Goal: Task Accomplishment & Management: Manage account settings

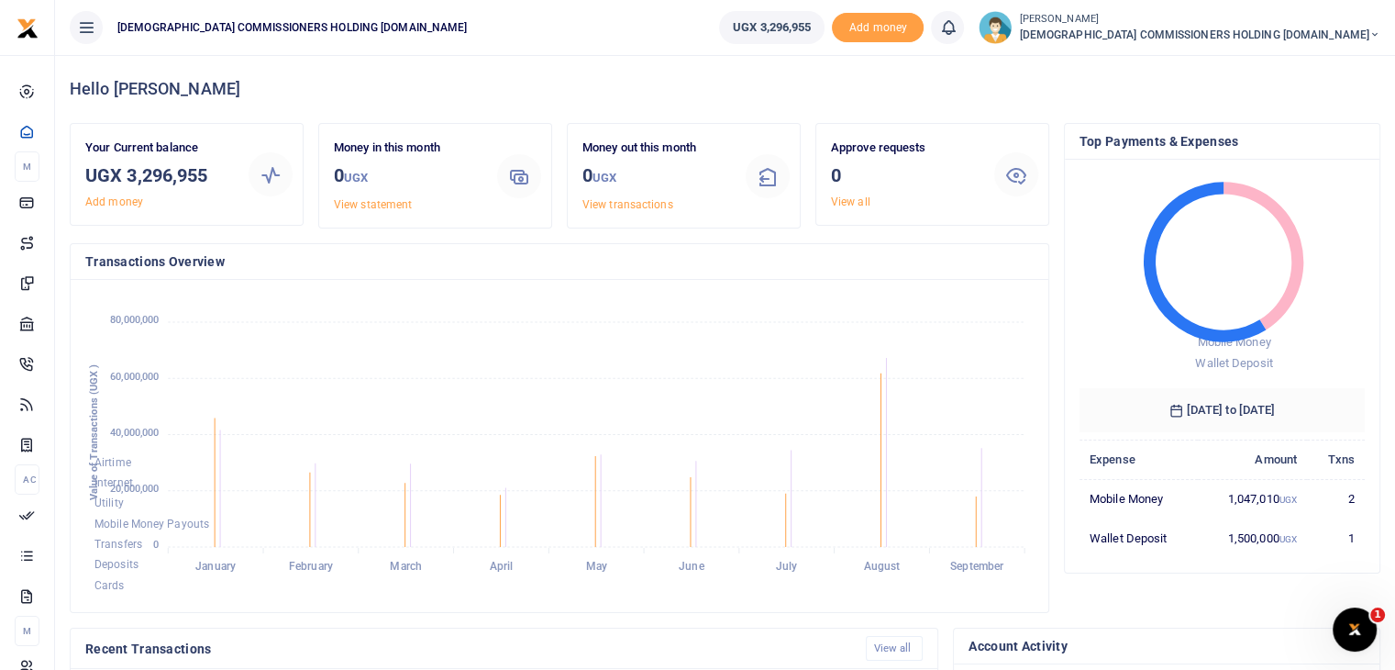
click at [1301, 45] on ul "UGX 3,296,955 Add money Notifications 0 You have no new notification" at bounding box center [1050, 27] width 691 height 55
click at [1303, 45] on ul "UGX 3,296,955 Add money Notifications 0 You have no new notification" at bounding box center [1050, 27] width 691 height 55
click at [1372, 36] on icon at bounding box center [1375, 34] width 11 height 13
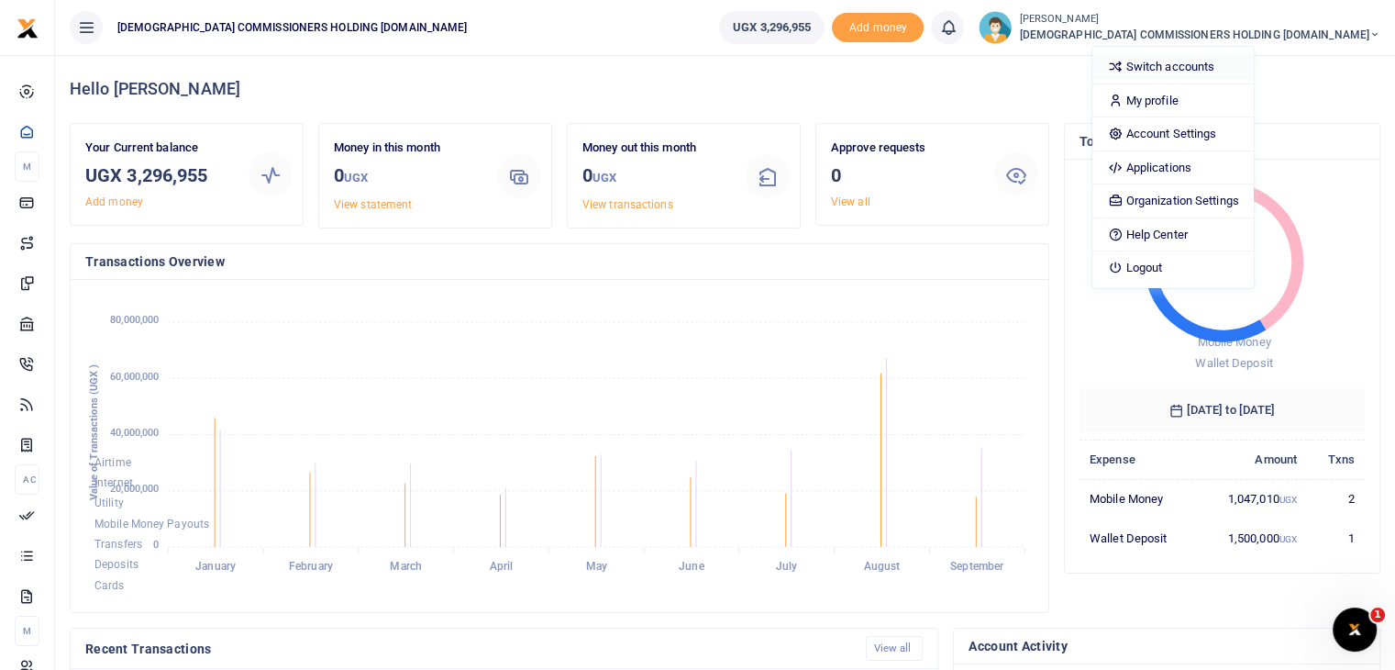
click at [1253, 63] on link "Switch accounts" at bounding box center [1173, 67] width 161 height 26
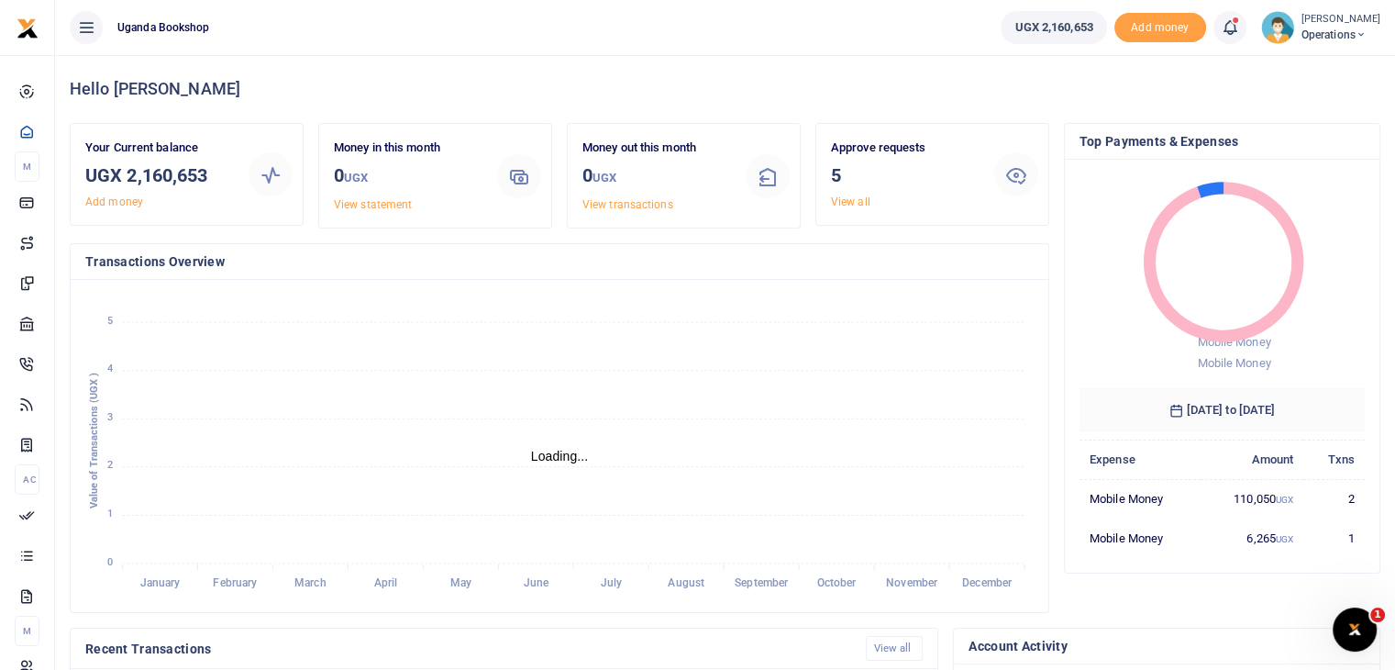
scroll to position [15, 15]
click at [864, 205] on link "View all" at bounding box center [850, 201] width 39 height 13
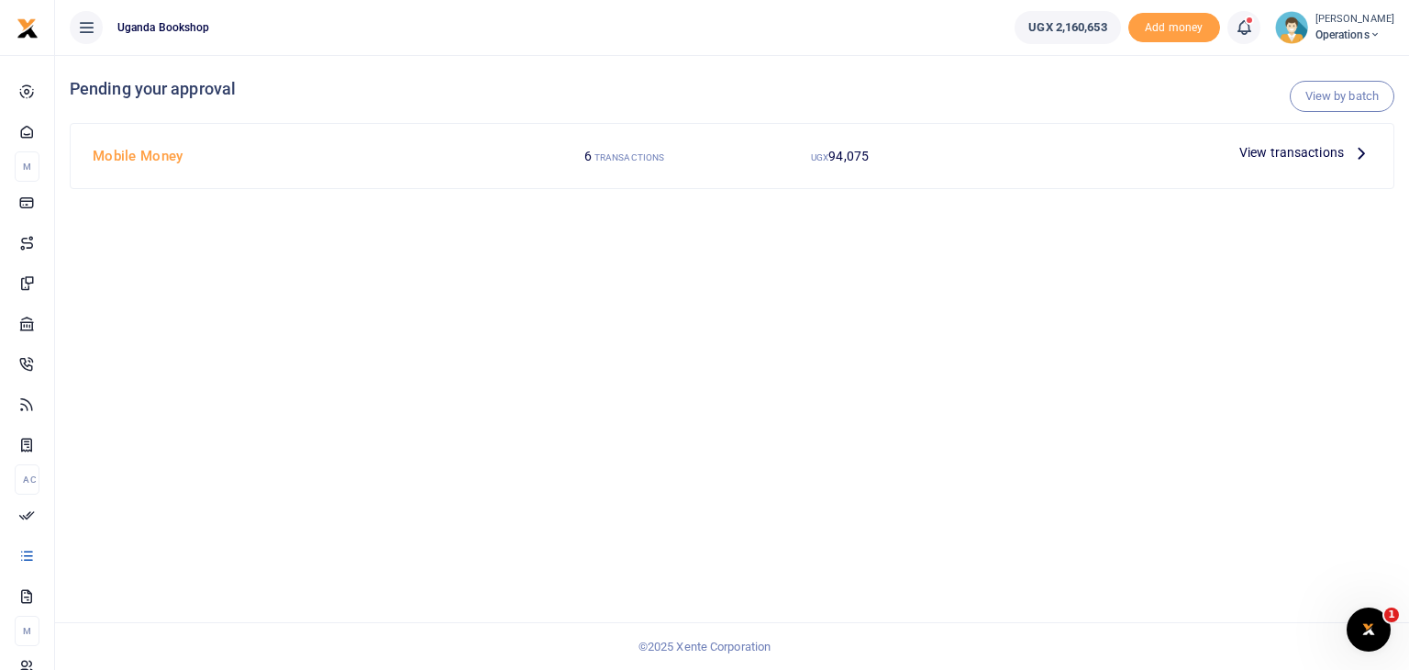
click at [1317, 158] on span "View transactions" at bounding box center [1291, 152] width 105 height 20
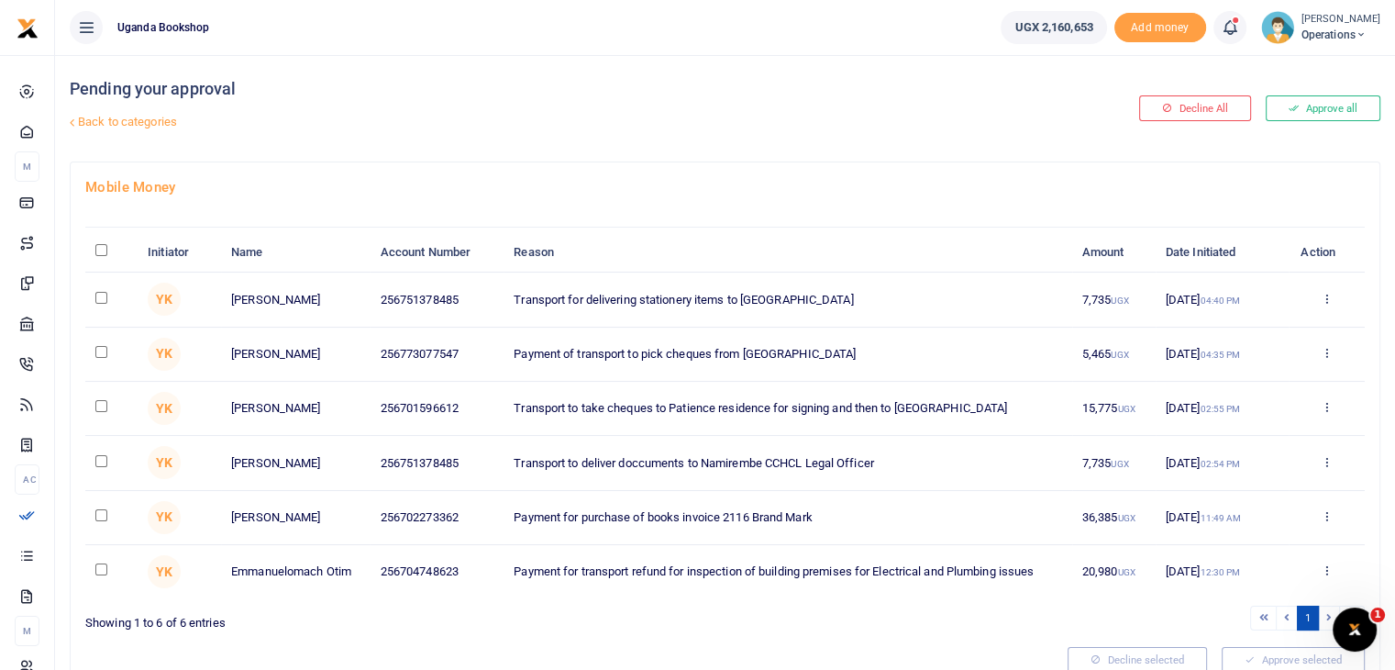
click at [103, 512] on input "checkbox" at bounding box center [101, 515] width 12 height 12
checkbox input "true"
click at [108, 458] on td at bounding box center [111, 463] width 52 height 54
click at [96, 459] on input "checkbox" at bounding box center [101, 461] width 12 height 12
checkbox input "true"
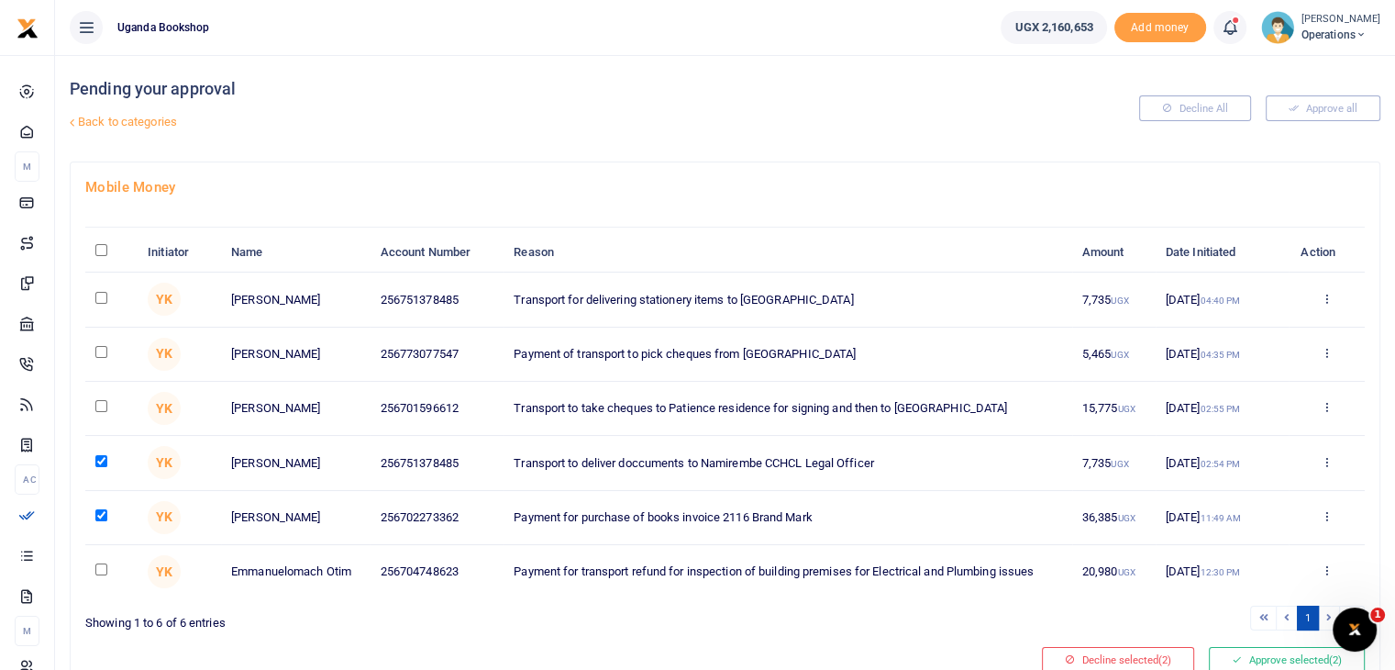
click at [104, 400] on input "checkbox" at bounding box center [101, 406] width 12 height 12
checkbox input "true"
click at [104, 350] on input "checkbox" at bounding box center [101, 352] width 12 height 12
checkbox input "true"
click at [103, 293] on input "checkbox" at bounding box center [101, 298] width 12 height 12
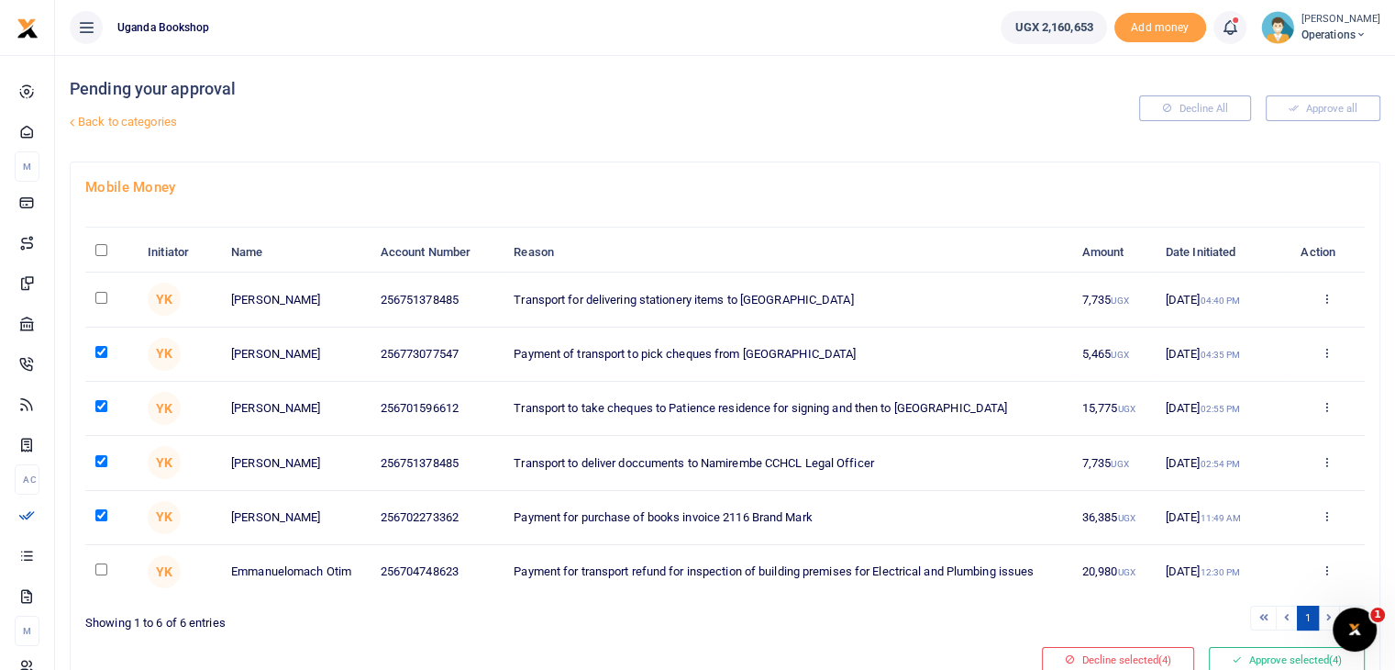
checkbox input "true"
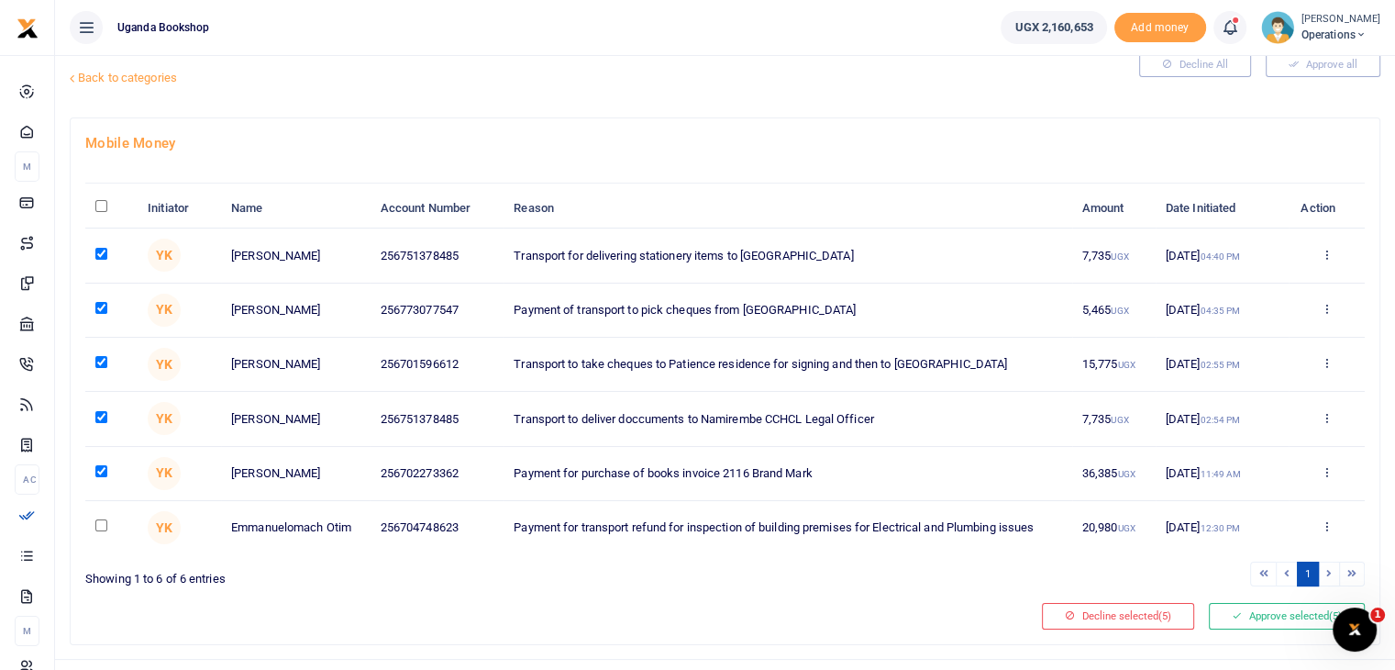
scroll to position [78, 0]
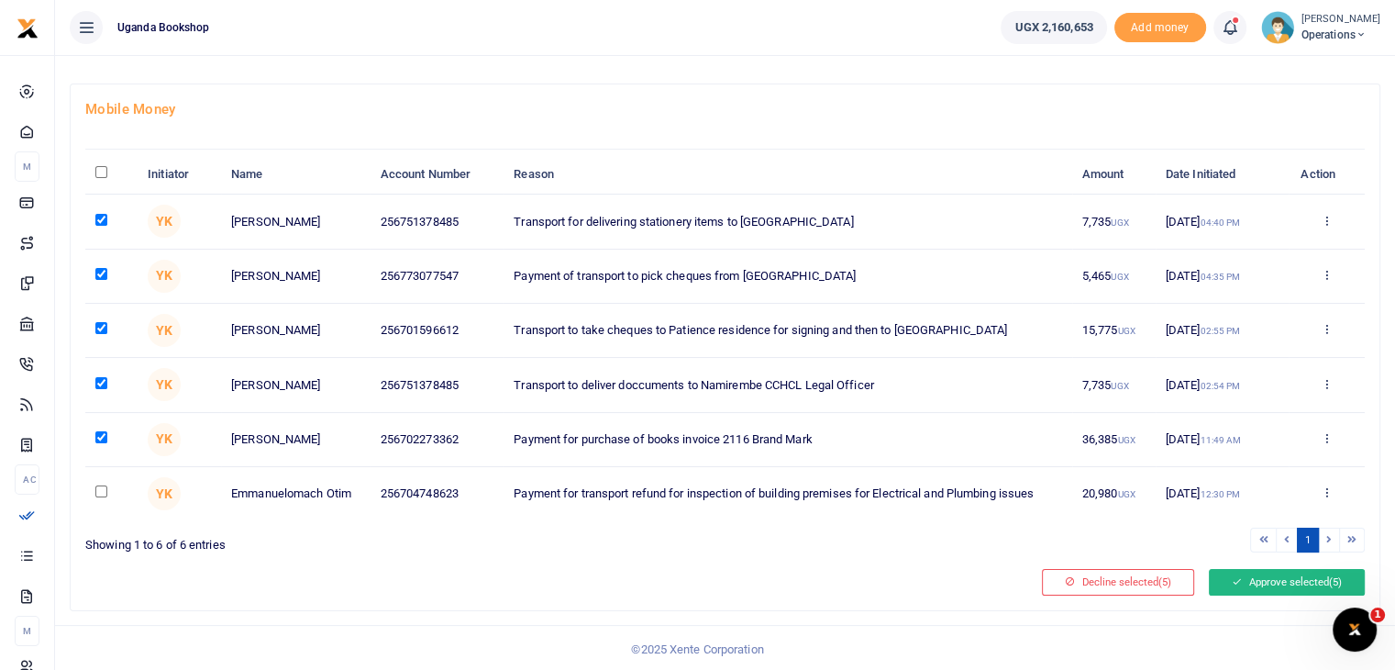
click at [1294, 579] on button "Approve selected (5)" at bounding box center [1287, 582] width 156 height 26
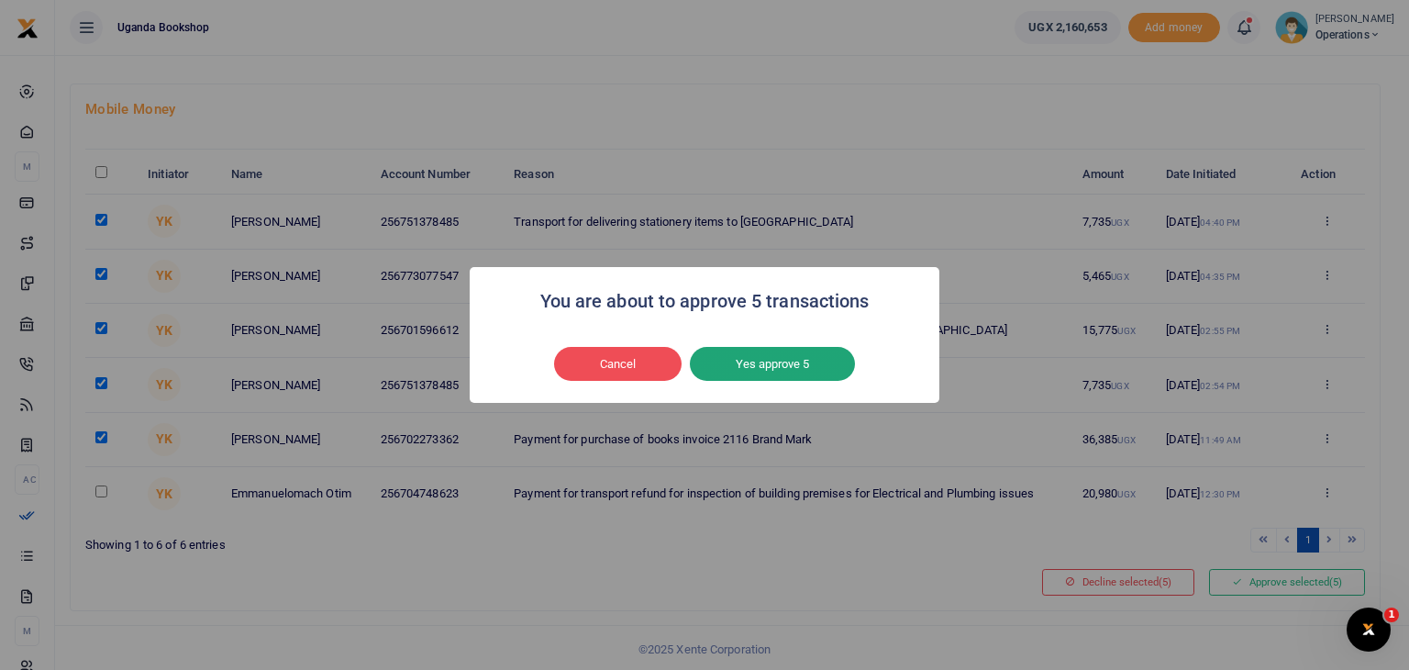
click at [808, 364] on button "Yes approve 5" at bounding box center [772, 364] width 165 height 35
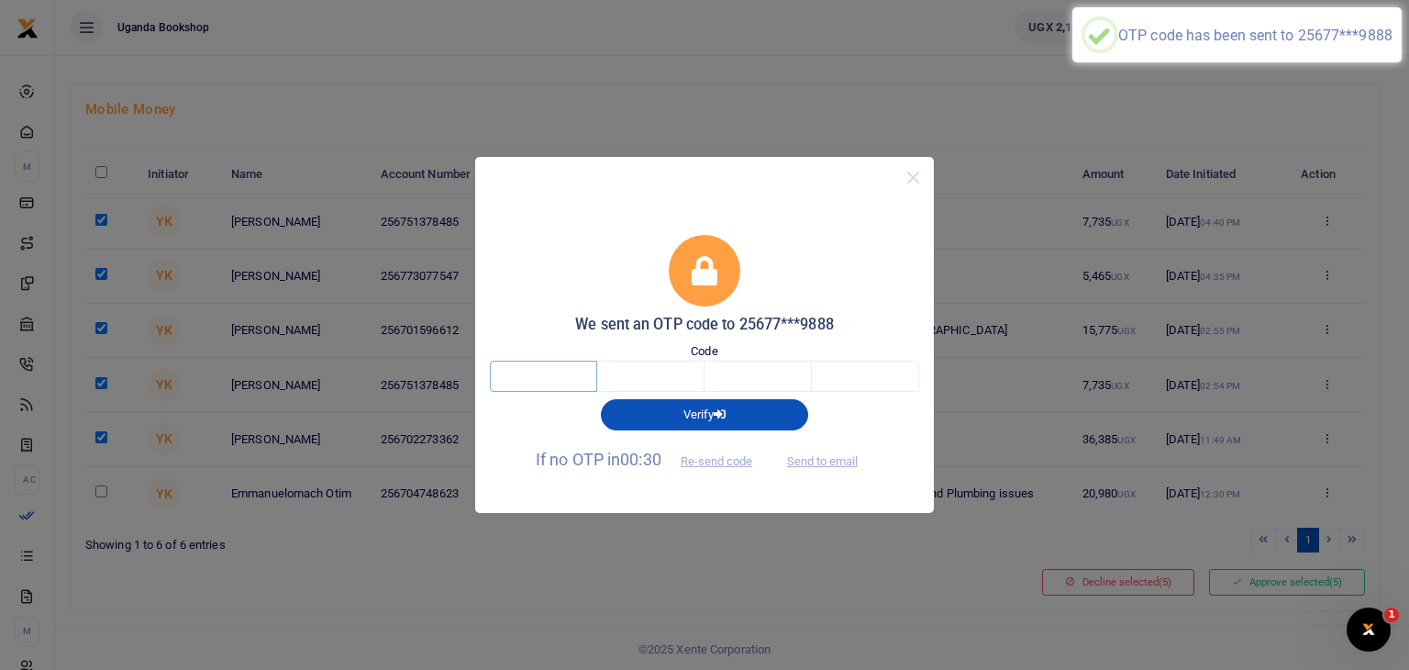
click at [561, 379] on input "text" at bounding box center [543, 376] width 107 height 31
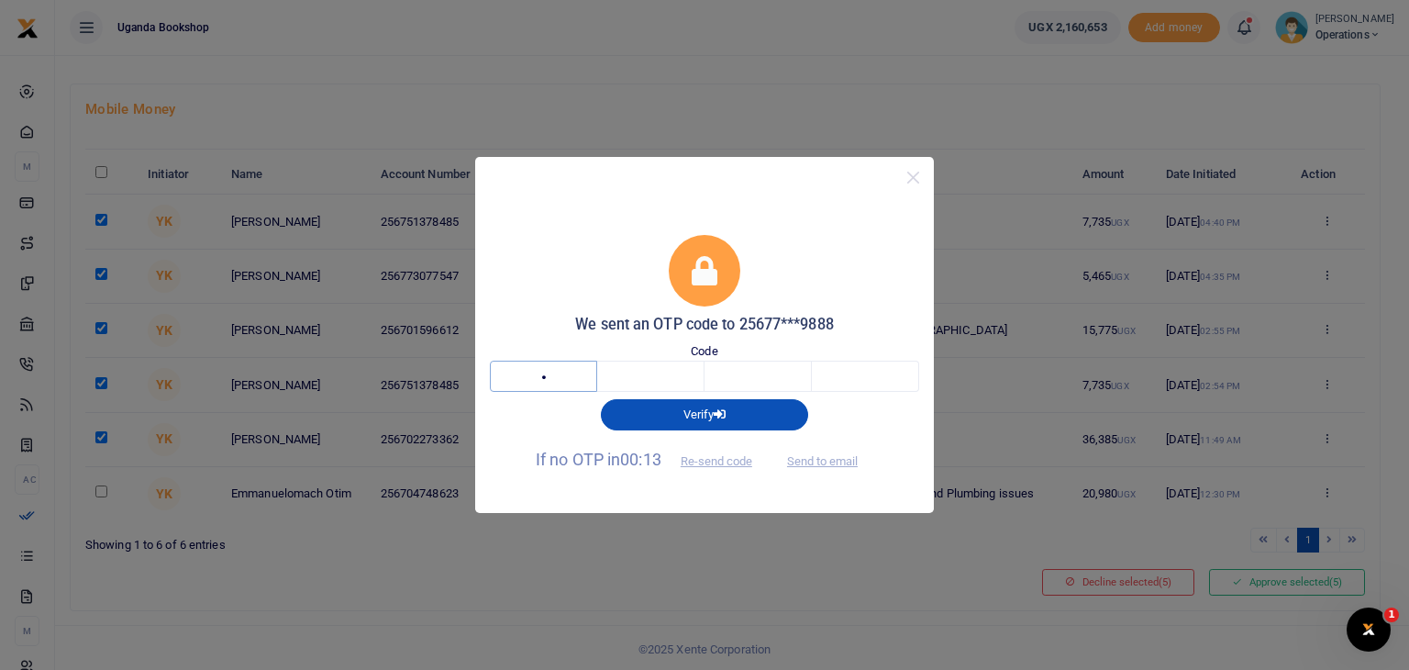
type input "4"
type input "8"
type input "0"
type input "6"
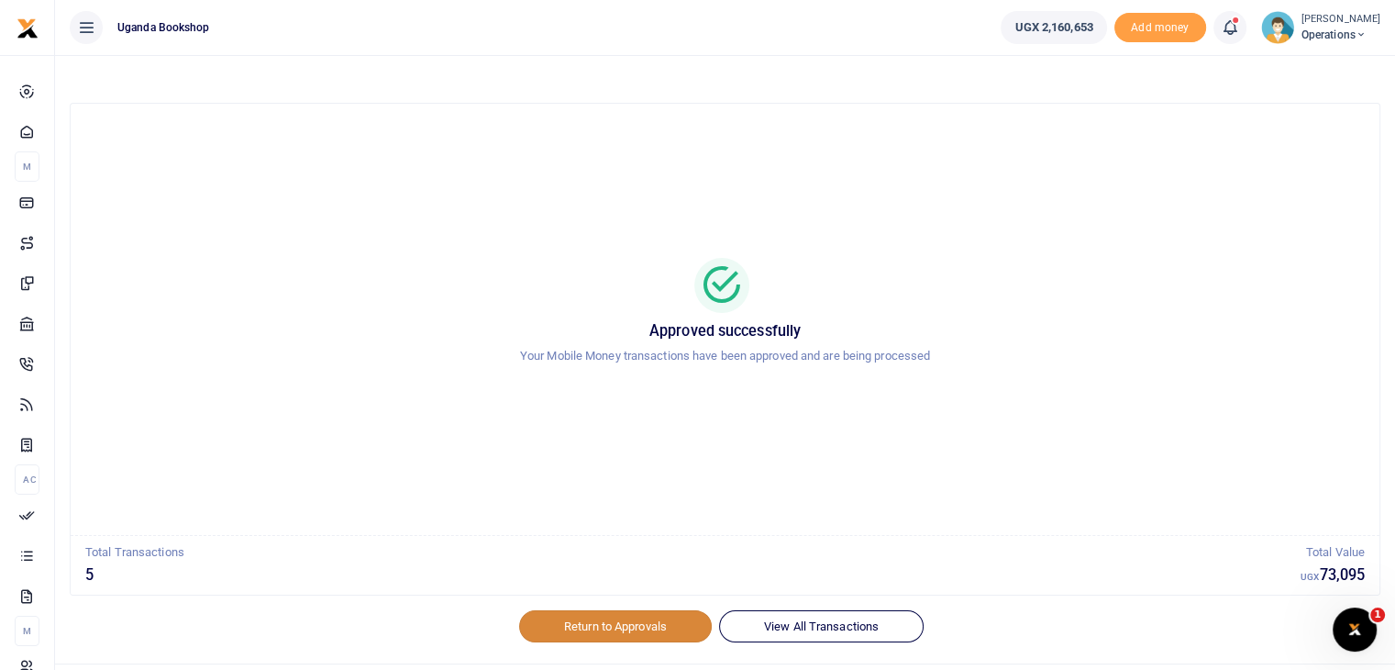
click at [609, 621] on link "Return to Approvals" at bounding box center [615, 625] width 193 height 31
